Goal: Information Seeking & Learning: Find specific fact

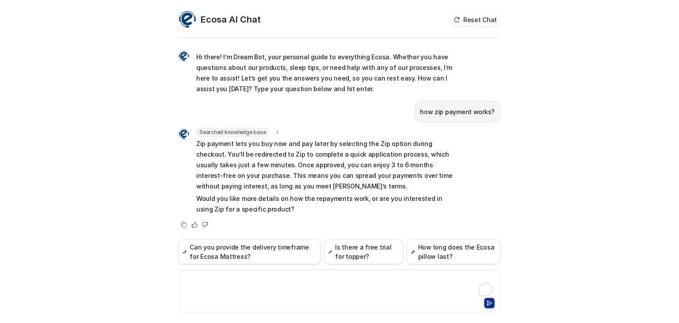
scroll to position [1, 0]
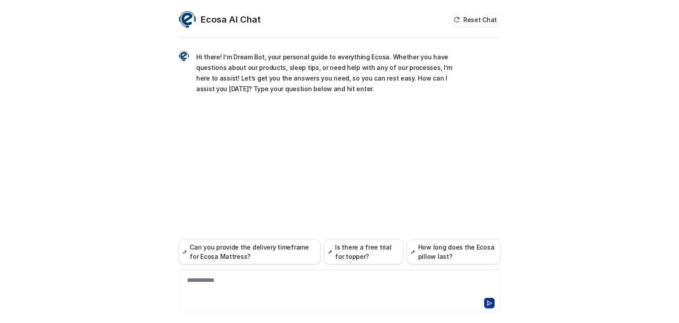
click at [214, 286] on div "**********" at bounding box center [339, 285] width 317 height 20
paste div
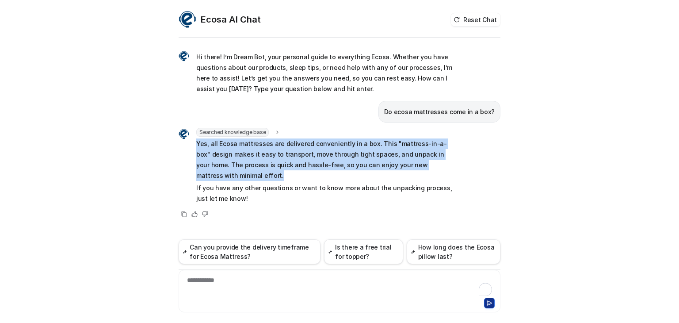
drag, startPoint x: 197, startPoint y: 144, endPoint x: 279, endPoint y: 177, distance: 88.8
click at [279, 177] on div "Searched knowledge base search_queries : [ "Do Ecosa mattresses come in a box?"…" at bounding box center [317, 166] width 276 height 77
copy p "Yes, all Ecosa mattresses are delivered conveniently in a box. This "mattress-i…"
